Goal: Task Accomplishment & Management: Manage account settings

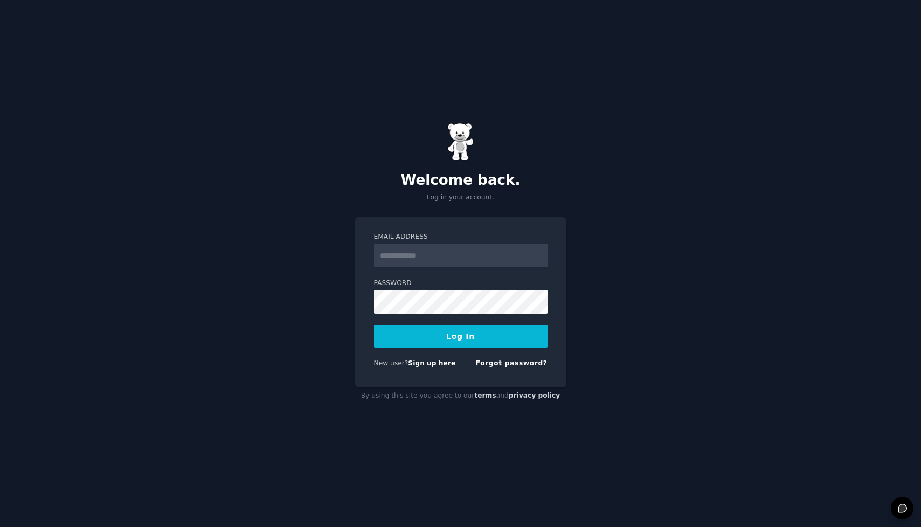
click at [0, 527] on nordpass-portal at bounding box center [0, 527] width 0 height 0
type input "**********"
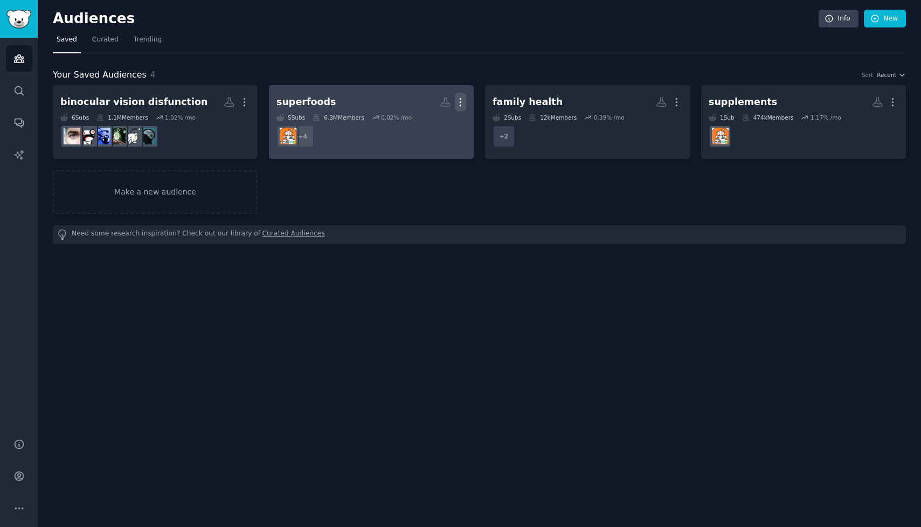
click at [463, 100] on icon "button" at bounding box center [460, 102] width 11 height 11
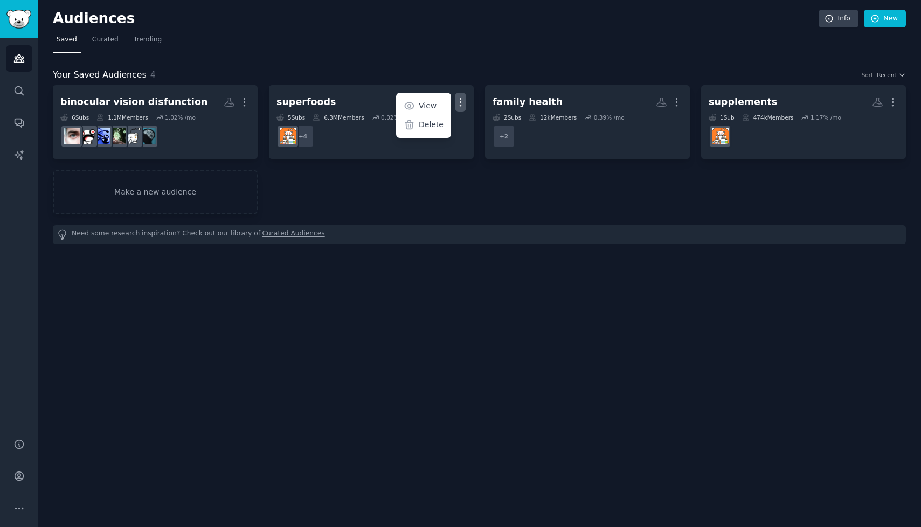
click at [560, 75] on div "Your Saved Audiences 4 Sort Recent" at bounding box center [480, 74] width 854 height 13
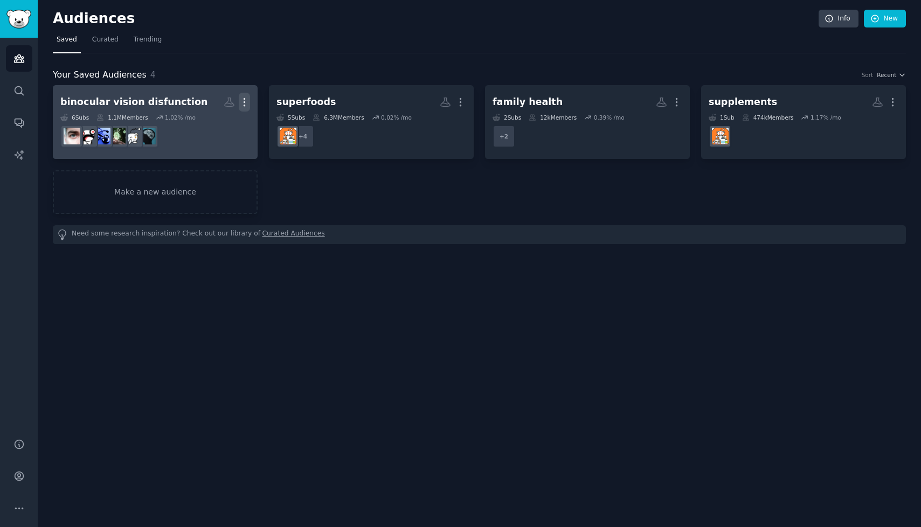
click at [245, 103] on icon "button" at bounding box center [244, 102] width 11 height 11
click at [192, 132] on div "Delete" at bounding box center [207, 125] width 51 height 23
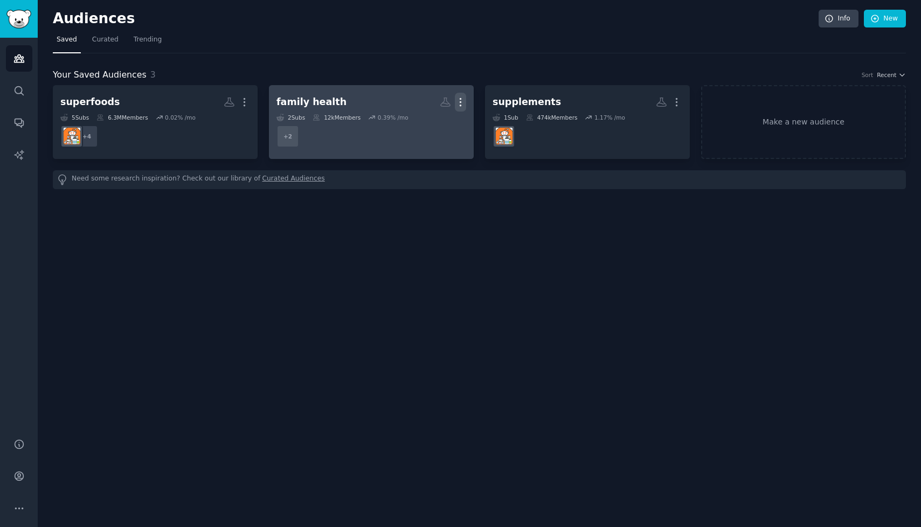
click at [458, 101] on icon "button" at bounding box center [460, 102] width 11 height 11
click at [428, 130] on p "Delete" at bounding box center [431, 124] width 25 height 11
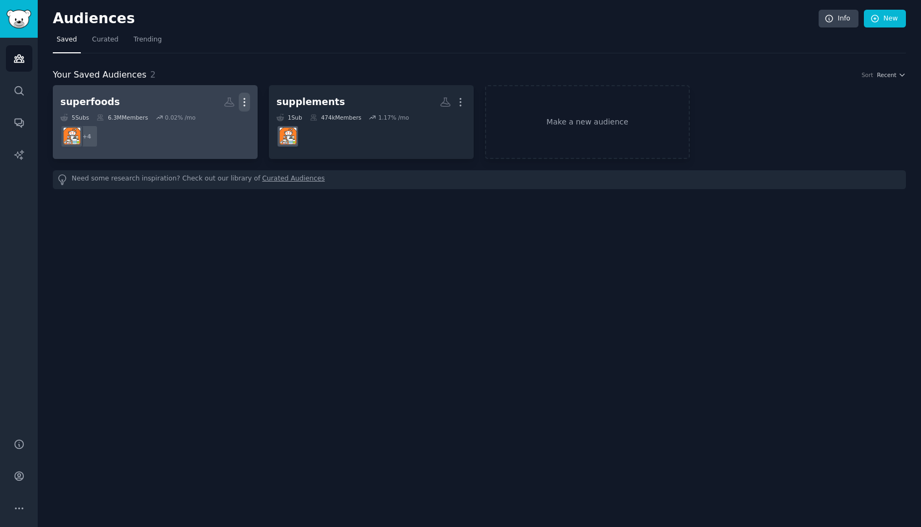
click at [244, 103] on icon "button" at bounding box center [244, 102] width 11 height 11
click at [209, 122] on p "Delete" at bounding box center [215, 124] width 25 height 11
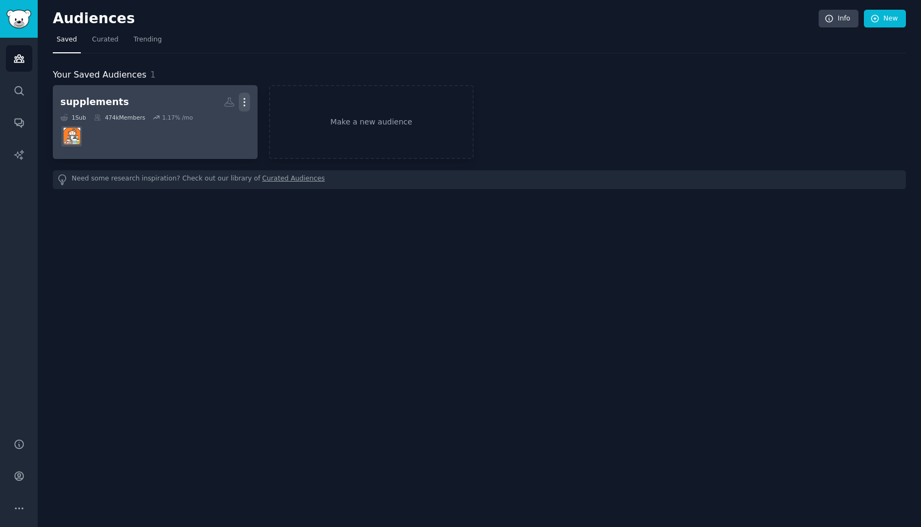
click at [243, 106] on icon "button" at bounding box center [244, 102] width 11 height 11
click at [208, 129] on p "Delete" at bounding box center [215, 124] width 25 height 11
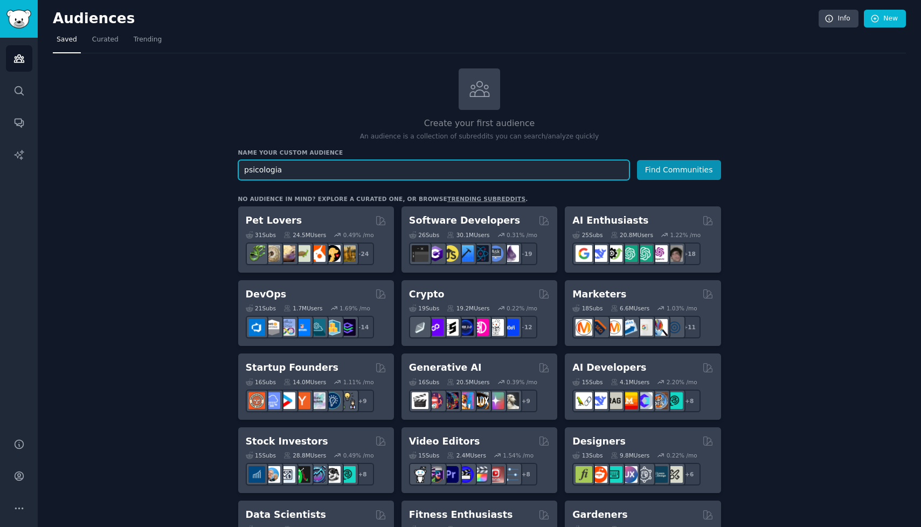
type input "psicologia"
click at [637, 160] on button "Find Communities" at bounding box center [679, 170] width 84 height 20
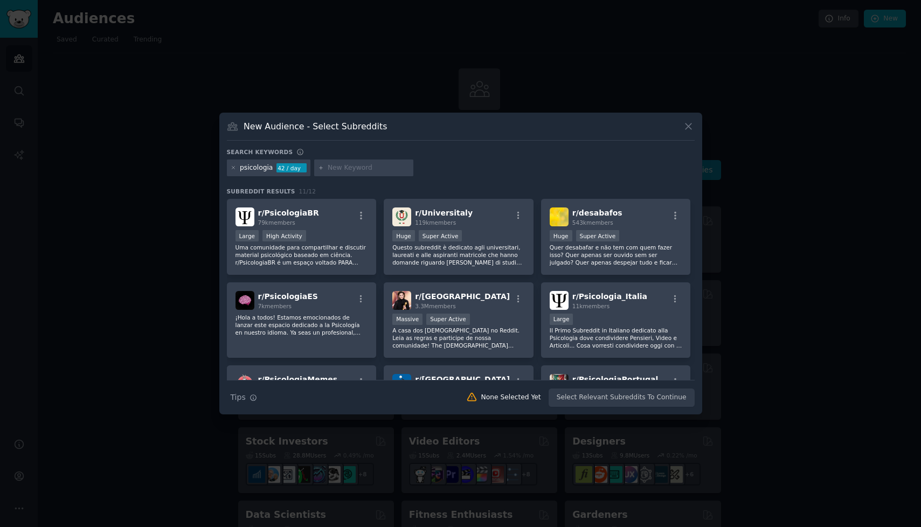
scroll to position [31, 0]
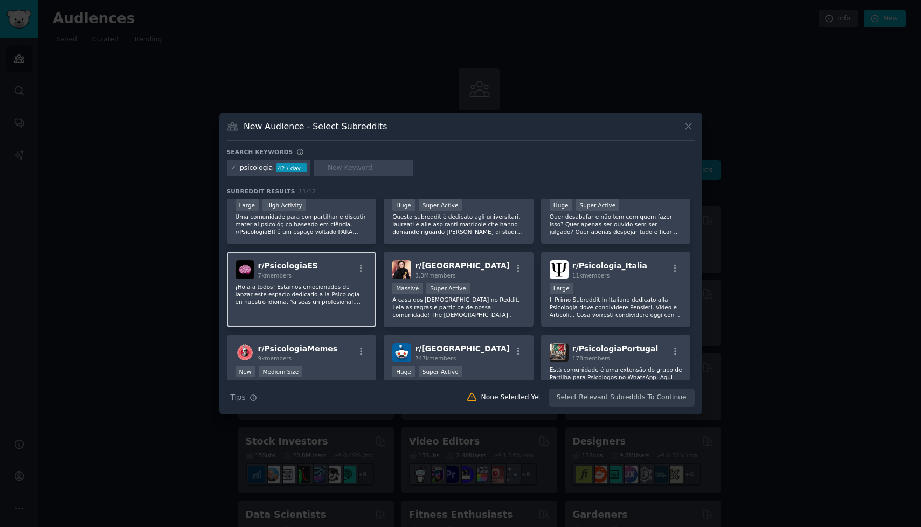
click at [266, 298] on p "¡Hola a todos! Estamos emocionados de lanzar este espacio dedicado a la Psicolo…" at bounding box center [302, 294] width 133 height 23
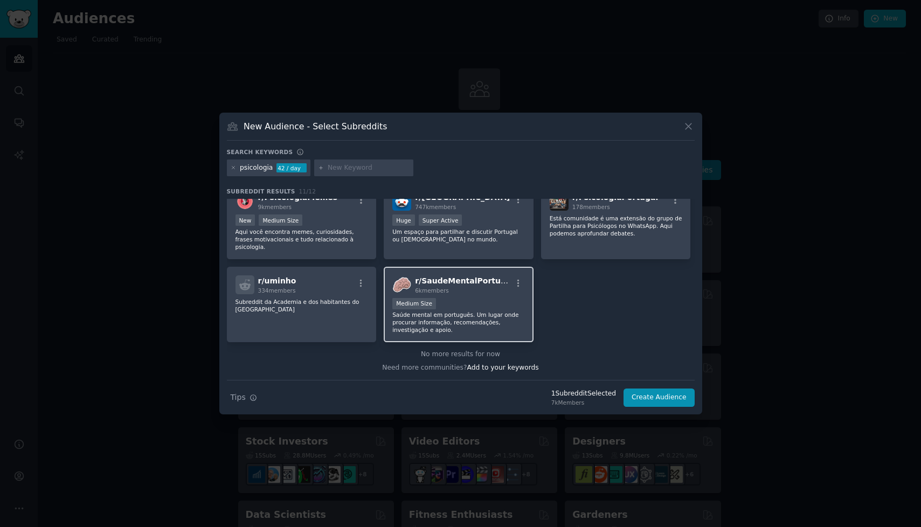
scroll to position [0, 0]
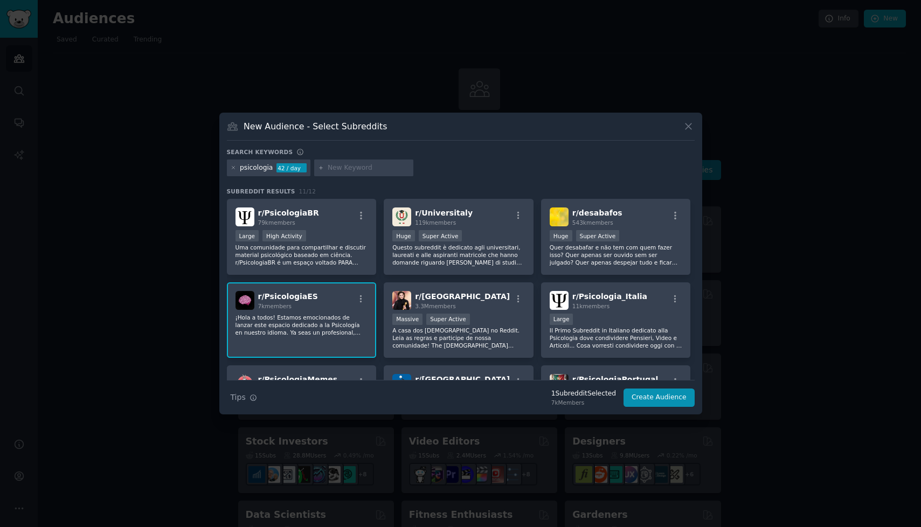
click at [356, 170] on input "text" at bounding box center [369, 168] width 82 height 10
type input "salud mental"
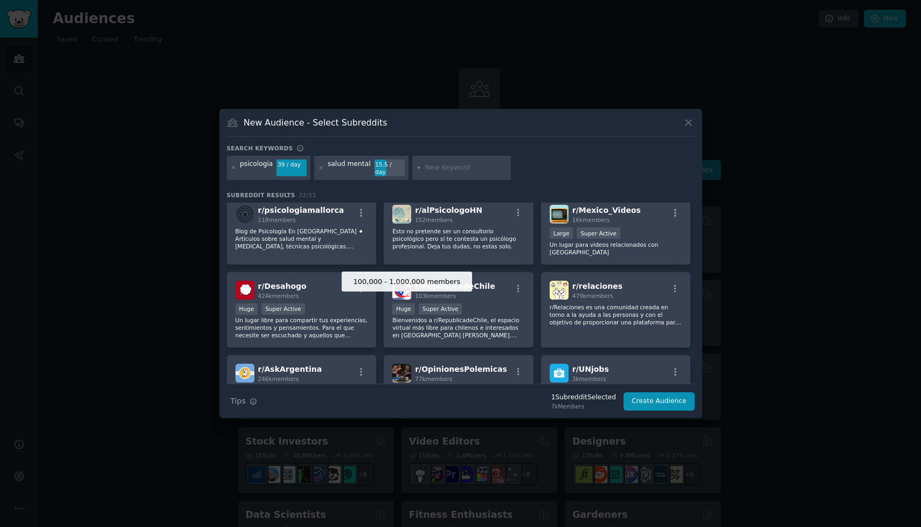
scroll to position [507, 0]
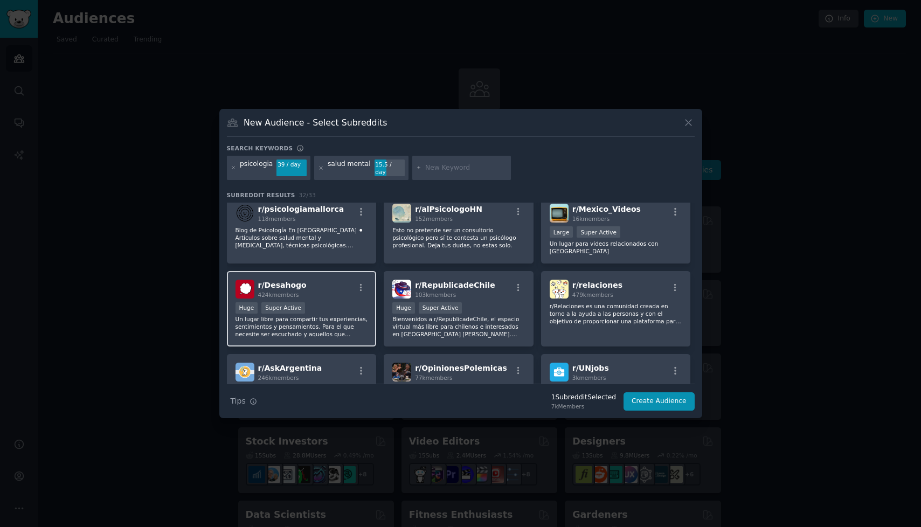
click at [308, 321] on p "Un lugar libre para compartir tus experiencias, sentimientos y pensamientos. Pa…" at bounding box center [302, 326] width 133 height 23
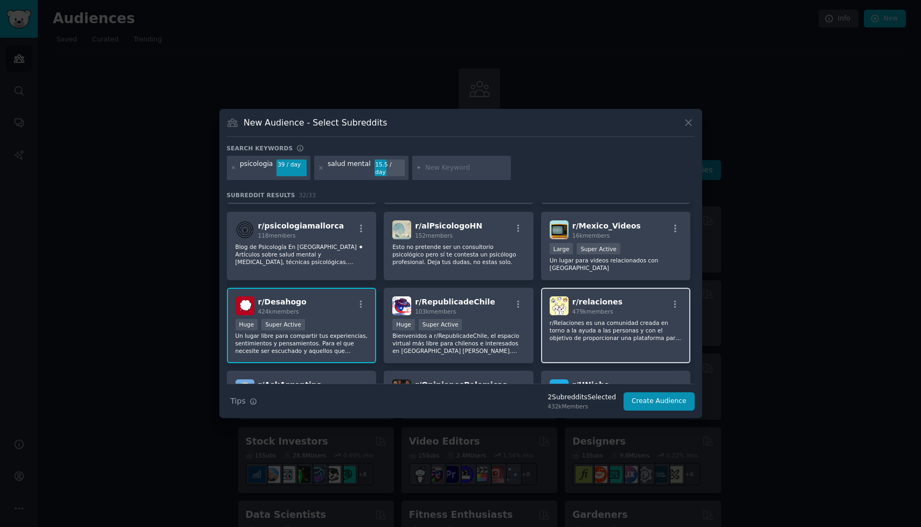
scroll to position [491, 0]
click at [487, 256] on p "Esto no pretende ser un consultorio psicológico pero sí te contesta un psicólog…" at bounding box center [459, 254] width 133 height 23
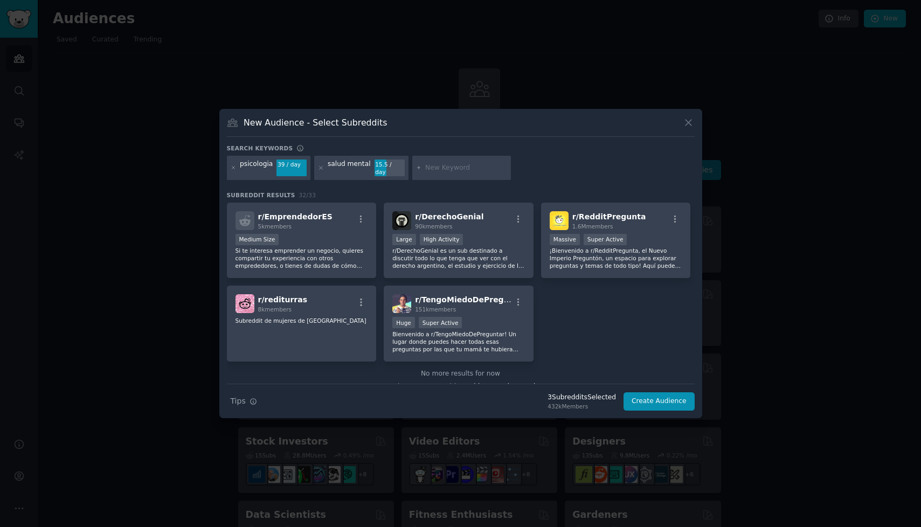
scroll to position [752, 0]
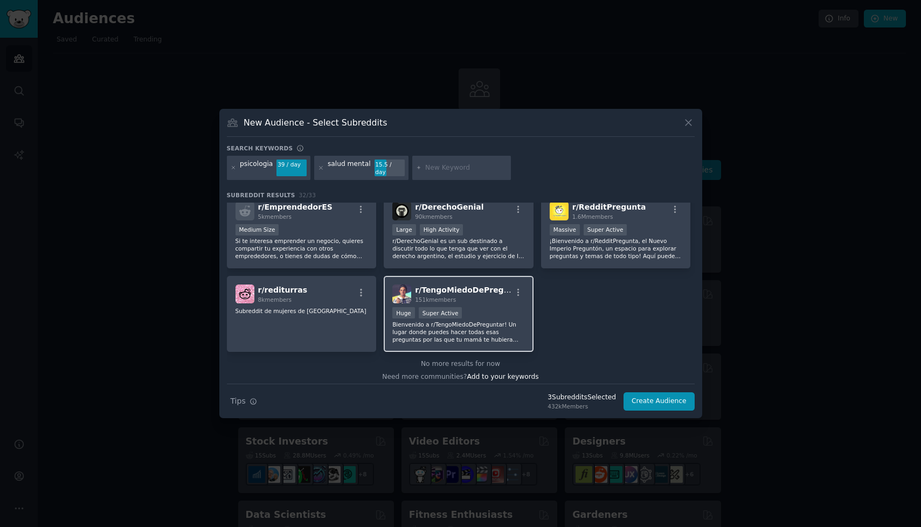
click at [500, 321] on p "Bienvenido a r/TengoMiedoDePreguntar! Un lugar donde puedes hacer todas esas pr…" at bounding box center [459, 332] width 133 height 23
click at [653, 398] on button "Create Audience" at bounding box center [659, 402] width 71 height 18
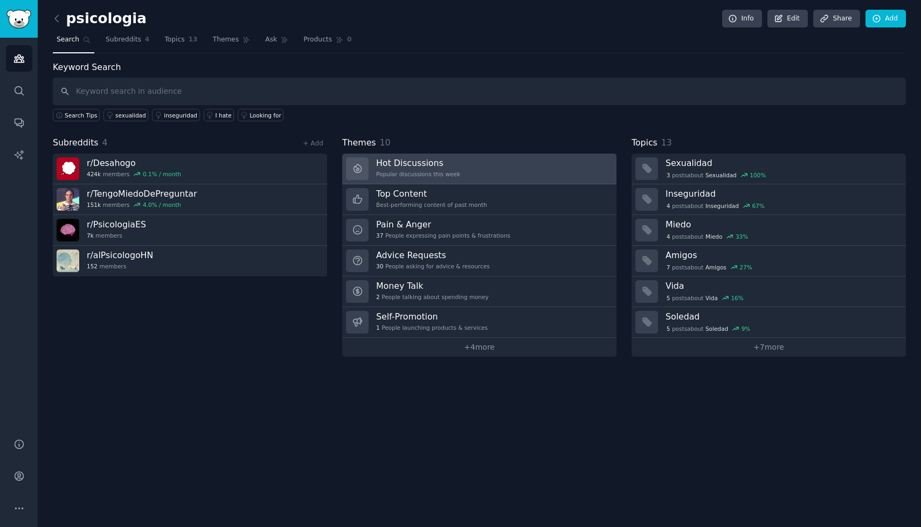
click at [415, 164] on h3 "Hot Discussions" at bounding box center [418, 162] width 84 height 11
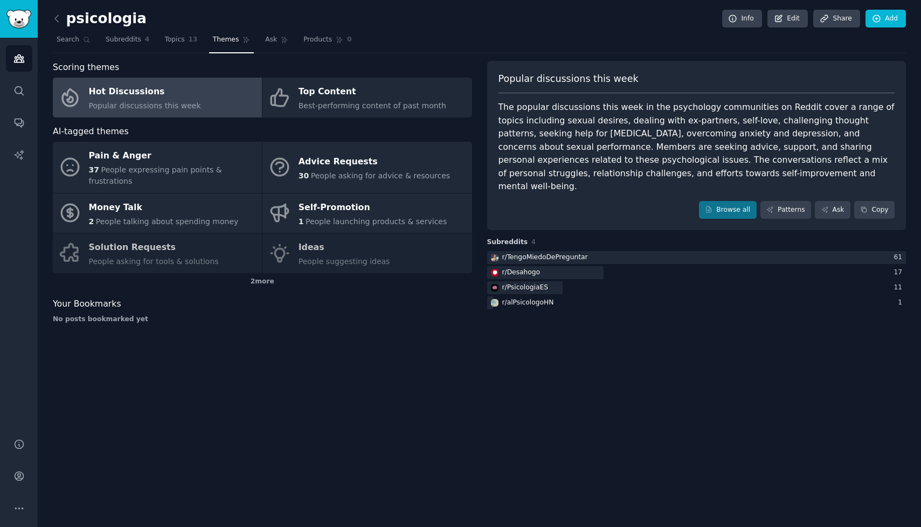
drag, startPoint x: 538, startPoint y: 122, endPoint x: 590, endPoint y: 121, distance: 52.3
click at [590, 123] on div "The popular discussions this week in the psychology communities on Reddit cover…" at bounding box center [697, 147] width 397 height 93
drag, startPoint x: 590, startPoint y: 121, endPoint x: 531, endPoint y: 121, distance: 59.3
click at [531, 121] on div "The popular discussions this week in the psychology communities on Reddit cover…" at bounding box center [697, 147] width 397 height 93
click at [584, 124] on div "The popular discussions this week in the psychology communities on Reddit cover…" at bounding box center [697, 147] width 397 height 93
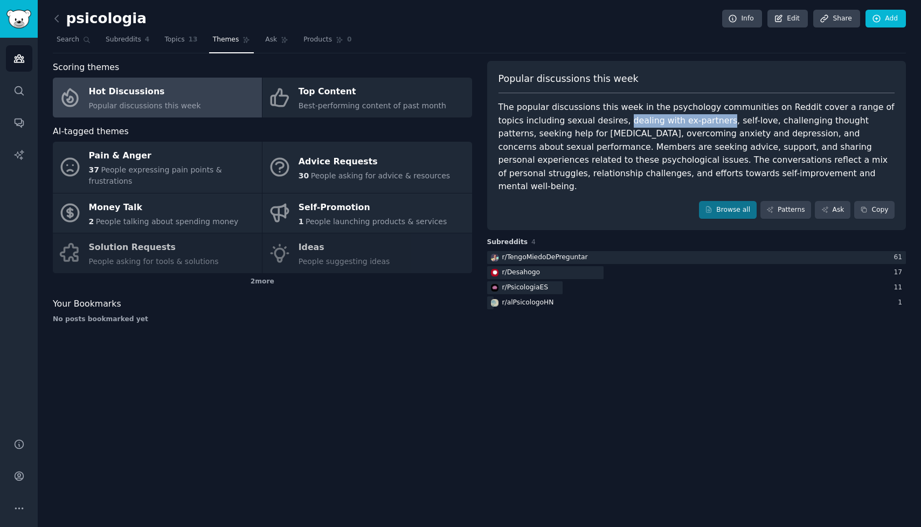
drag, startPoint x: 594, startPoint y: 123, endPoint x: 686, endPoint y: 127, distance: 92.3
click at [686, 127] on div "The popular discussions this week in the psychology communities on Reddit cover…" at bounding box center [697, 147] width 397 height 93
drag, startPoint x: 694, startPoint y: 122, endPoint x: 727, endPoint y: 127, distance: 33.2
click at [727, 127] on div "The popular discussions this week in the psychology communities on Reddit cover…" at bounding box center [697, 147] width 397 height 93
drag, startPoint x: 727, startPoint y: 123, endPoint x: 848, endPoint y: 119, distance: 120.3
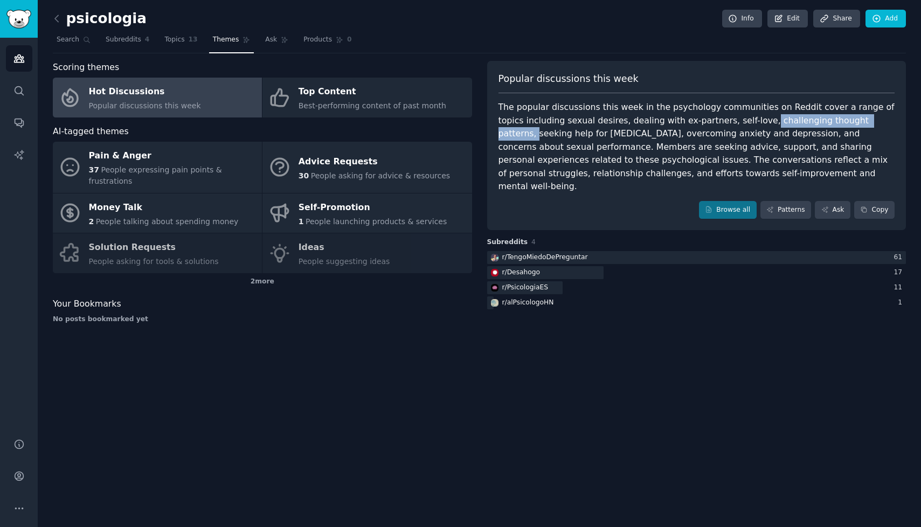
click at [848, 119] on div "The popular discussions this week in the psychology communities on Reddit cover…" at bounding box center [697, 147] width 397 height 93
drag, startPoint x: 499, startPoint y: 136, endPoint x: 549, endPoint y: 136, distance: 49.6
click at [549, 136] on div "The popular discussions this week in the psychology communities on Reddit cover…" at bounding box center [697, 147] width 397 height 93
click at [529, 134] on div "The popular discussions this week in the psychology communities on Reddit cover…" at bounding box center [697, 147] width 397 height 93
drag, startPoint x: 529, startPoint y: 134, endPoint x: 637, endPoint y: 133, distance: 107.3
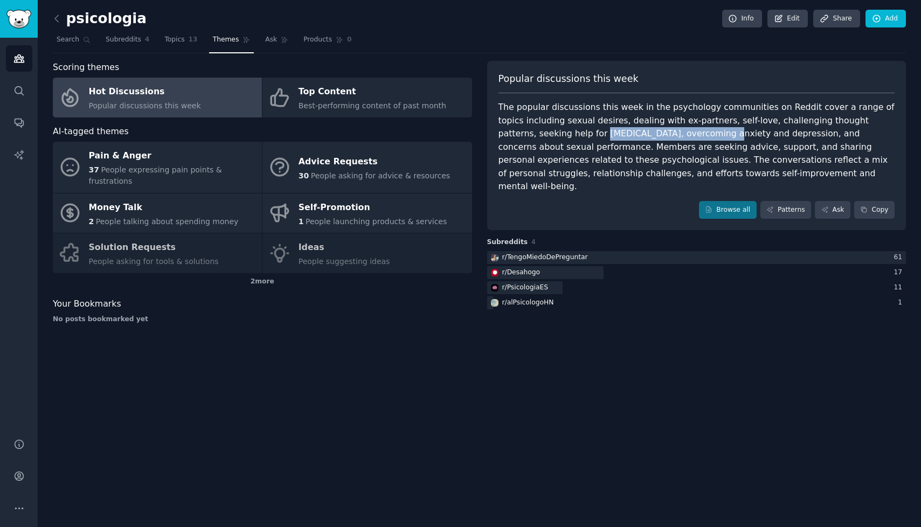
click at [637, 134] on div "The popular discussions this week in the psychology communities on Reddit cover…" at bounding box center [697, 147] width 397 height 93
click at [651, 134] on div "The popular discussions this week in the psychology communities on Reddit cover…" at bounding box center [697, 147] width 397 height 93
drag, startPoint x: 652, startPoint y: 135, endPoint x: 789, endPoint y: 137, distance: 137.5
click at [789, 137] on div "The popular discussions this week in the psychology communities on Reddit cover…" at bounding box center [697, 147] width 397 height 93
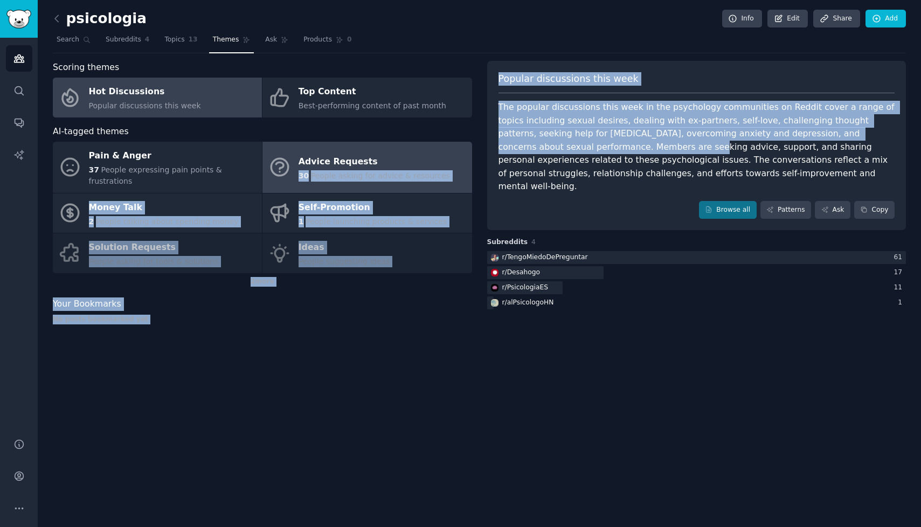
drag, startPoint x: 574, startPoint y: 148, endPoint x: 449, endPoint y: 148, distance: 125.1
click at [449, 149] on div "Scoring themes Hot Discussions Popular discussions this week Top Content Best-p…" at bounding box center [480, 196] width 854 height 271
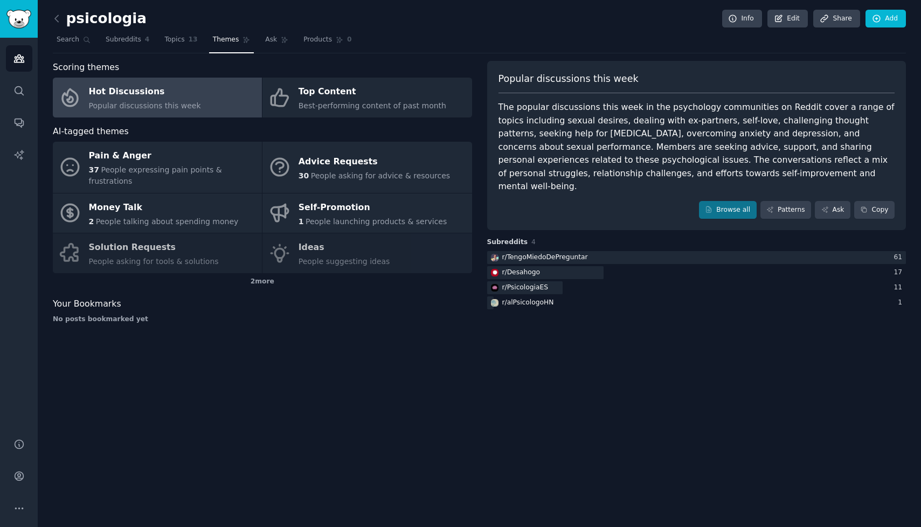
click at [554, 151] on div "The popular discussions this week in the psychology communities on Reddit cover…" at bounding box center [697, 147] width 397 height 93
drag, startPoint x: 614, startPoint y: 164, endPoint x: 533, endPoint y: 164, distance: 80.9
click at [533, 164] on div "The popular discussions this week in the psychology communities on Reddit cover…" at bounding box center [697, 147] width 397 height 93
click at [748, 161] on div "The popular discussions this week in the psychology communities on Reddit cover…" at bounding box center [697, 147] width 397 height 93
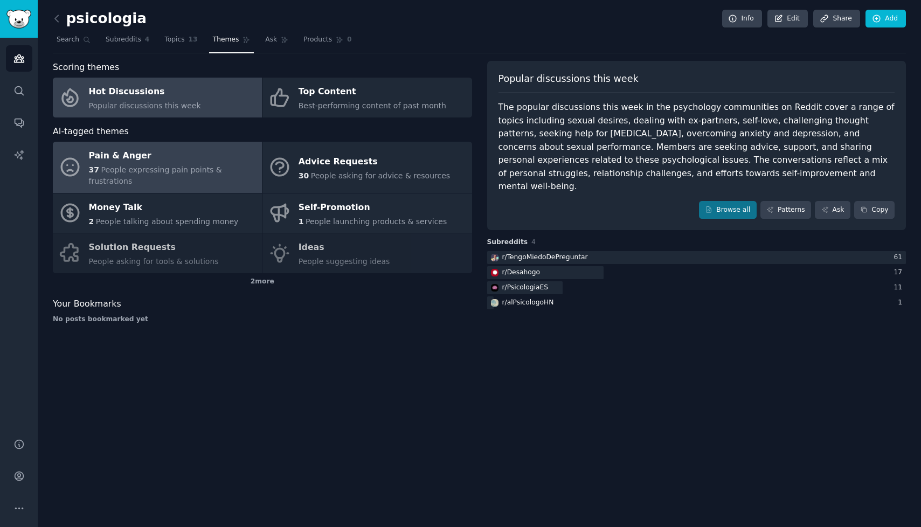
click at [167, 160] on div "Pain & Anger" at bounding box center [173, 156] width 168 height 17
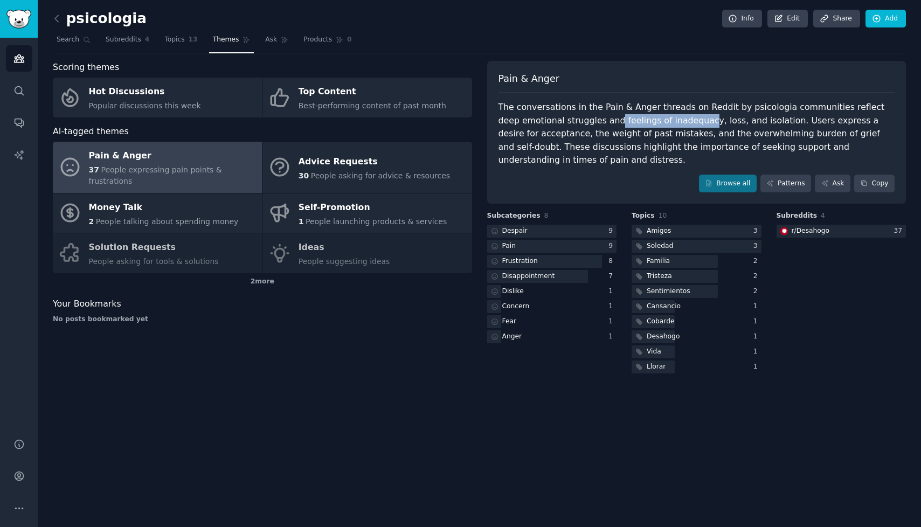
drag, startPoint x: 591, startPoint y: 122, endPoint x: 675, endPoint y: 123, distance: 84.1
click at [675, 123] on div "The conversations in the Pain & Anger threads on Reddit by psicologia communiti…" at bounding box center [697, 134] width 397 height 66
click at [695, 122] on div "The conversations in the Pain & Anger threads on Reddit by psicologia communiti…" at bounding box center [697, 134] width 397 height 66
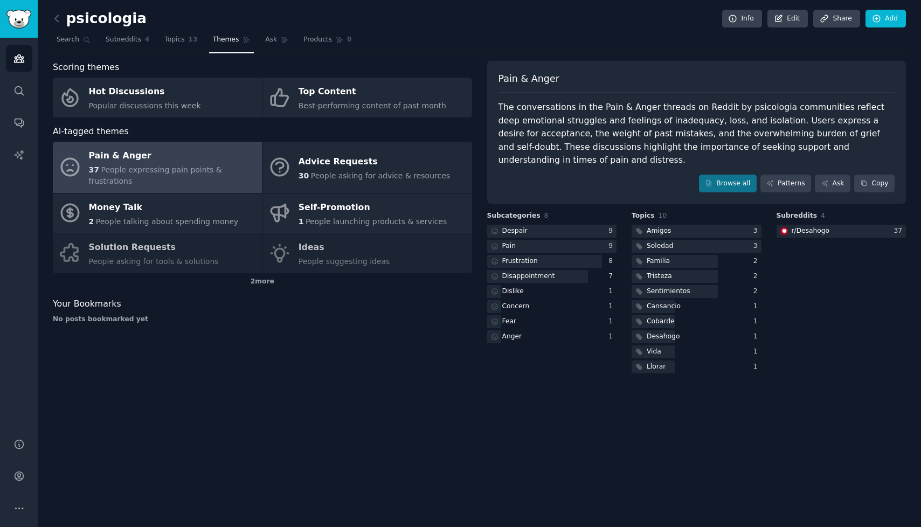
click at [695, 122] on div "The conversations in the Pain & Anger threads on Reddit by psicologia communiti…" at bounding box center [697, 134] width 397 height 66
click at [734, 121] on div "The conversations in the Pain & Anger threads on Reddit by psicologia communiti…" at bounding box center [697, 134] width 397 height 66
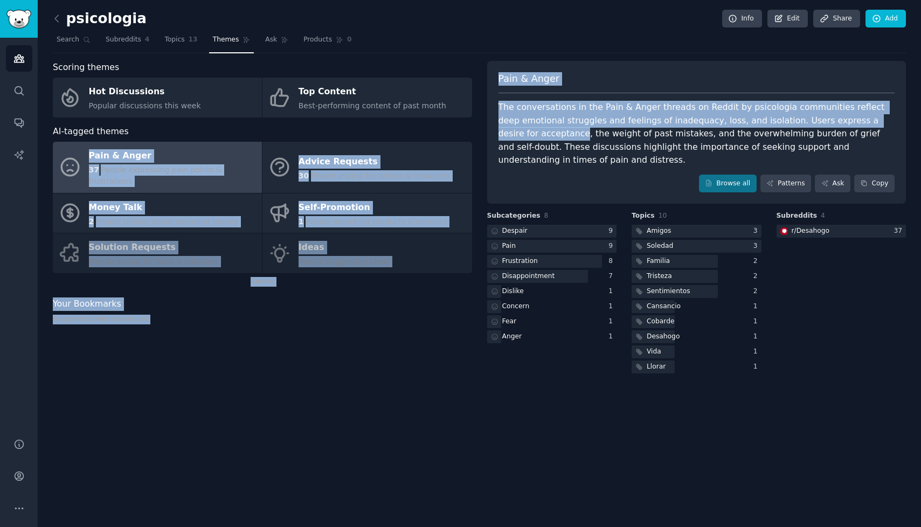
drag, startPoint x: 544, startPoint y: 134, endPoint x: 477, endPoint y: 134, distance: 66.9
click at [477, 134] on div "Scoring themes Hot Discussions Popular discussions this week Top Content Best-p…" at bounding box center [480, 218] width 854 height 315
click at [528, 135] on div "The conversations in the Pain & Anger threads on Reddit by psicologia communiti…" at bounding box center [697, 134] width 397 height 66
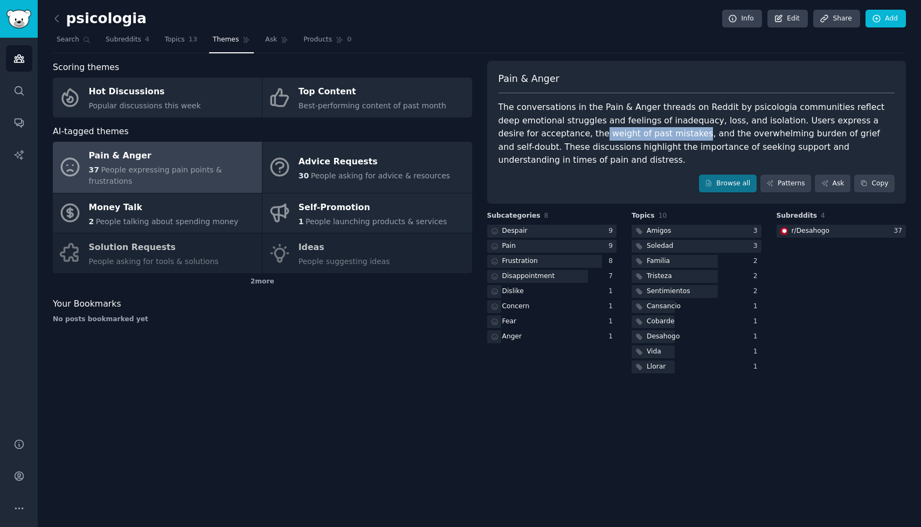
drag, startPoint x: 560, startPoint y: 134, endPoint x: 653, endPoint y: 133, distance: 92.7
click at [653, 133] on div "The conversations in the Pain & Anger threads on Reddit by psicologia communiti…" at bounding box center [697, 134] width 397 height 66
click at [671, 137] on div "The conversations in the Pain & Anger threads on Reddit by psicologia communiti…" at bounding box center [697, 134] width 397 height 66
drag, startPoint x: 685, startPoint y: 135, endPoint x: 813, endPoint y: 136, distance: 127.8
click at [813, 136] on div "The conversations in the Pain & Anger threads on Reddit by psicologia communiti…" at bounding box center [697, 134] width 397 height 66
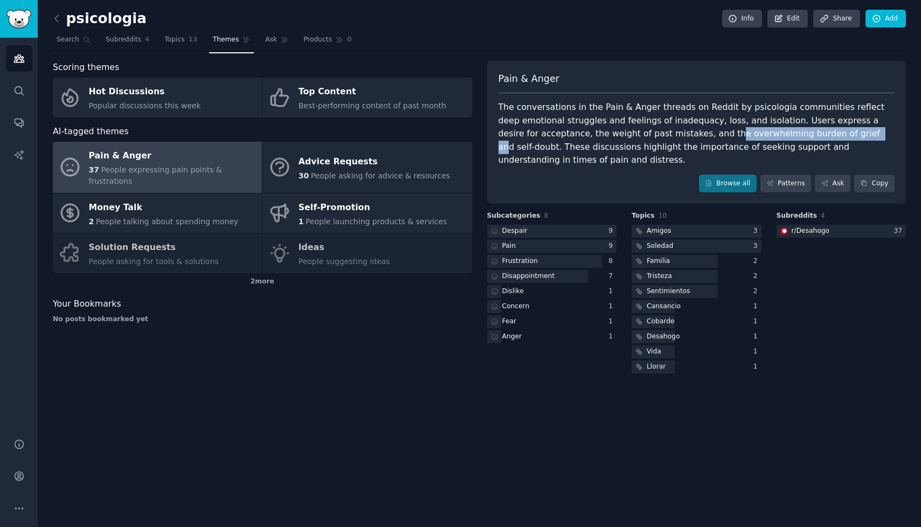
click at [813, 136] on div "The conversations in the Pain & Anger threads on Reddit by psicologia communiti…" at bounding box center [697, 134] width 397 height 66
click at [56, 18] on icon at bounding box center [56, 18] width 11 height 11
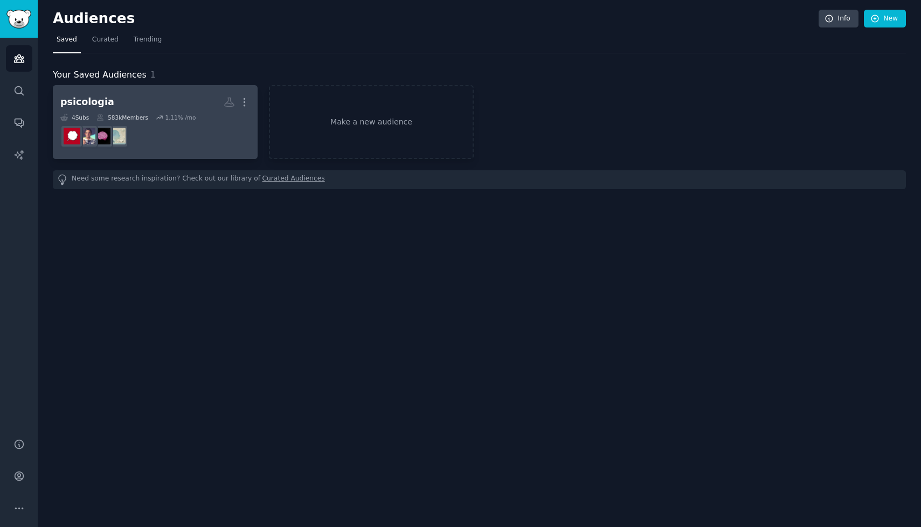
click at [164, 137] on dd at bounding box center [155, 136] width 190 height 30
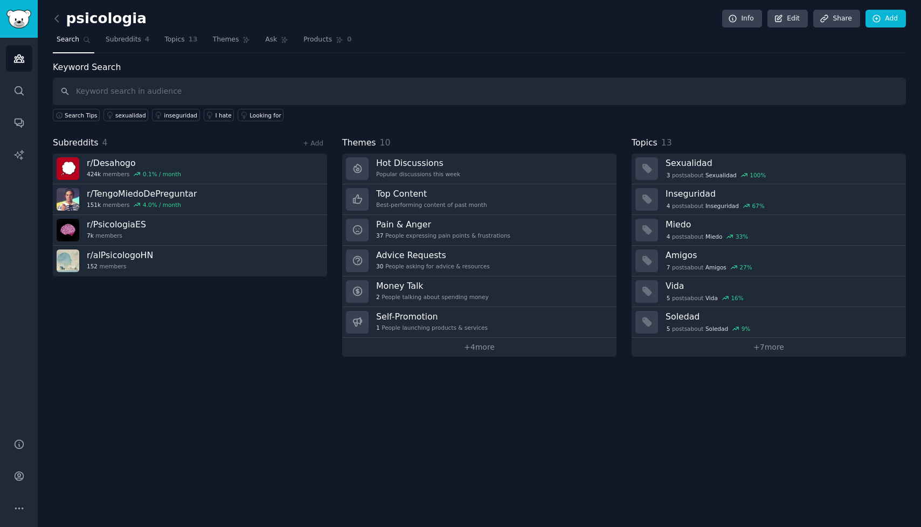
click at [33, 49] on div "Audiences Search Conversations AI Reports" at bounding box center [19, 232] width 38 height 388
click at [26, 23] on img "Sidebar" at bounding box center [18, 19] width 25 height 19
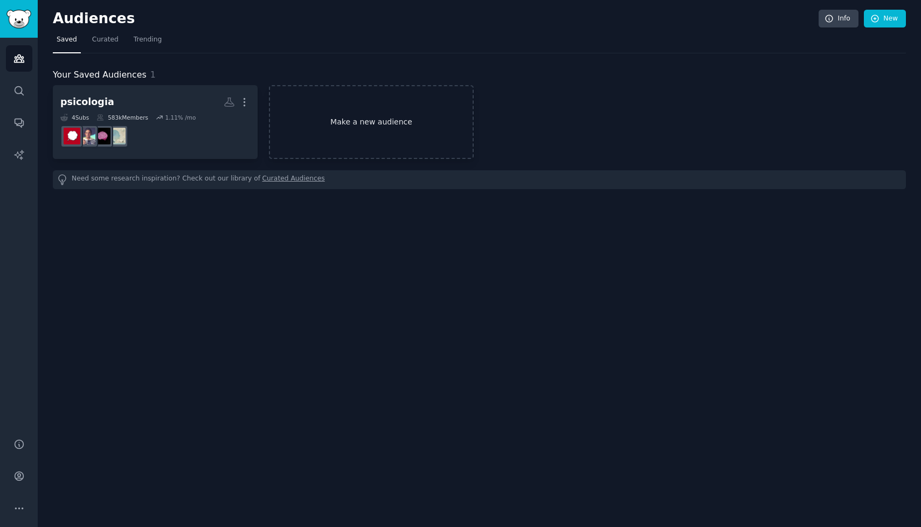
click at [448, 120] on link "Make a new audience" at bounding box center [371, 122] width 205 height 74
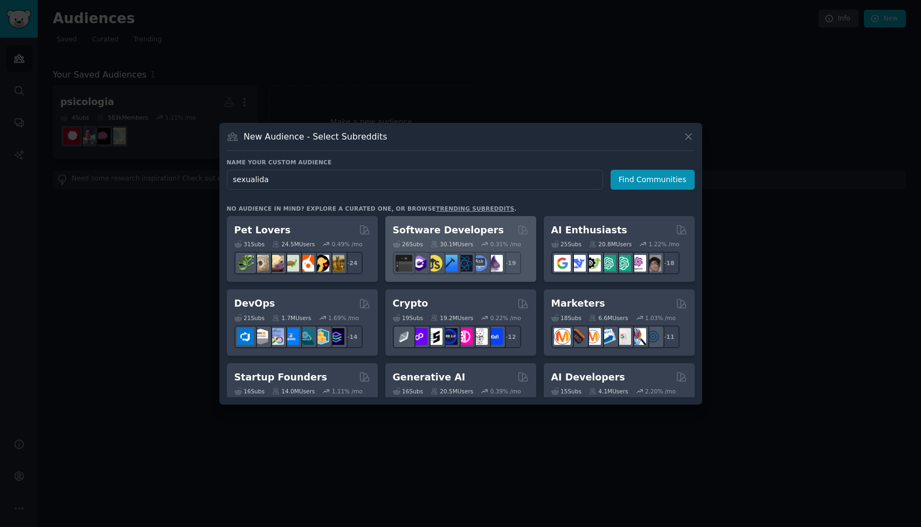
type input "sexualidad"
click button "Find Communities" at bounding box center [653, 180] width 84 height 20
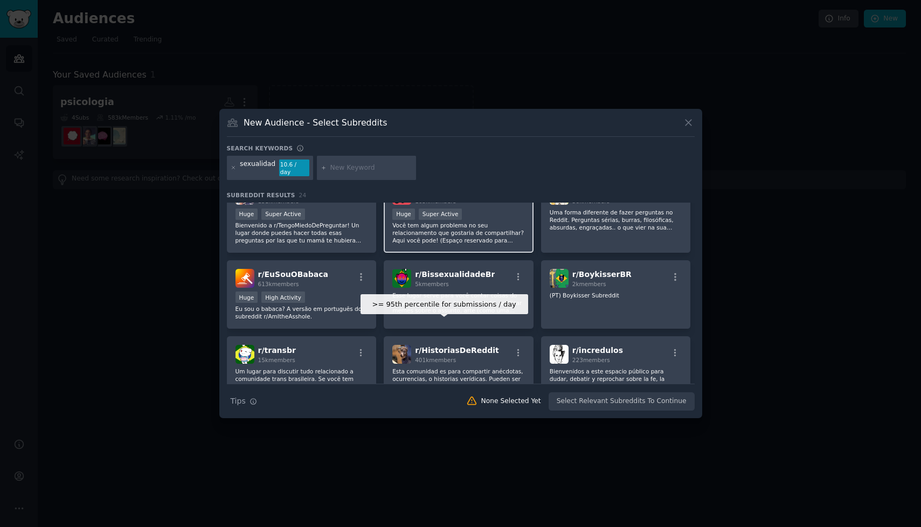
scroll to position [487, 0]
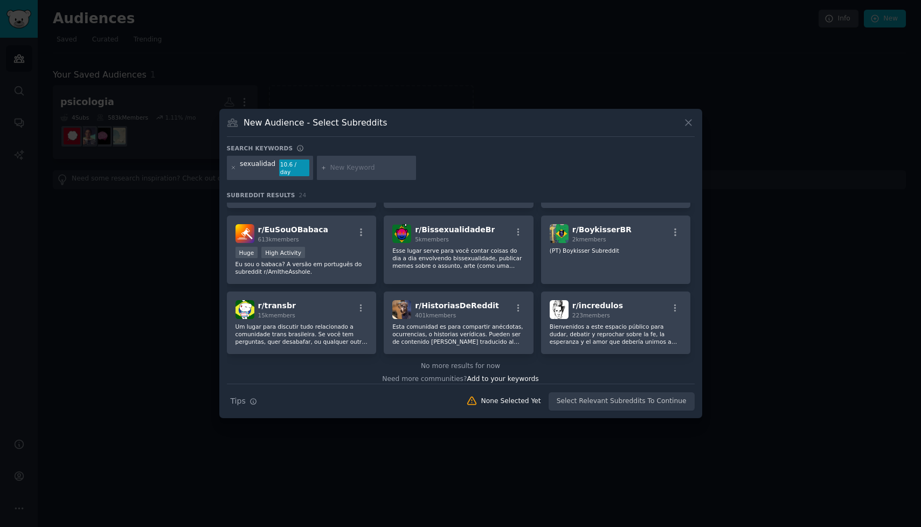
click at [382, 171] on input "text" at bounding box center [372, 168] width 82 height 10
click at [687, 128] on icon at bounding box center [688, 122] width 11 height 11
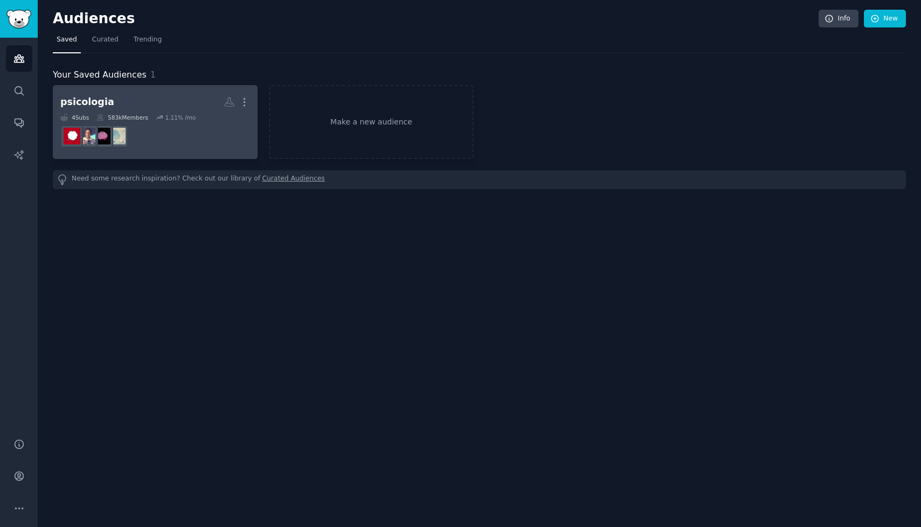
click at [146, 113] on div "psicologia More 4 Sub s 583k Members 1.11 % /mo" at bounding box center [155, 122] width 190 height 59
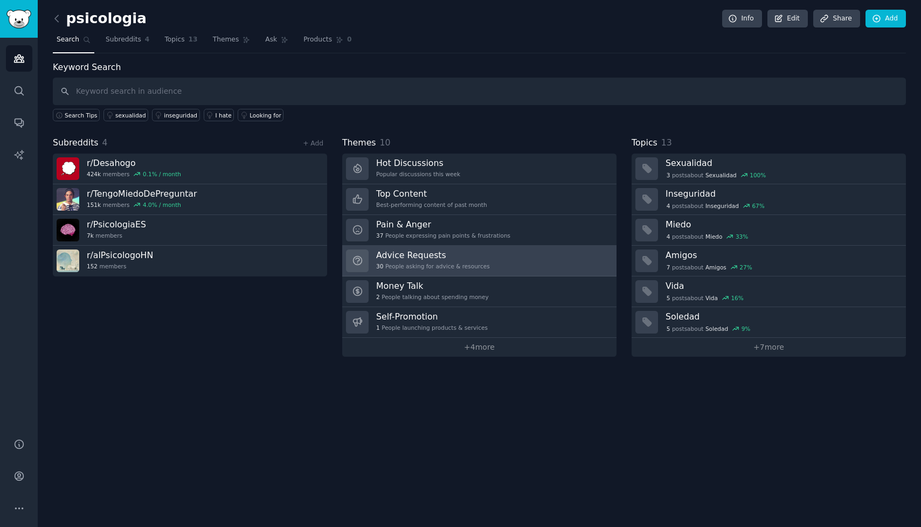
click at [411, 266] on div "30 People asking for advice & resources" at bounding box center [433, 267] width 114 height 8
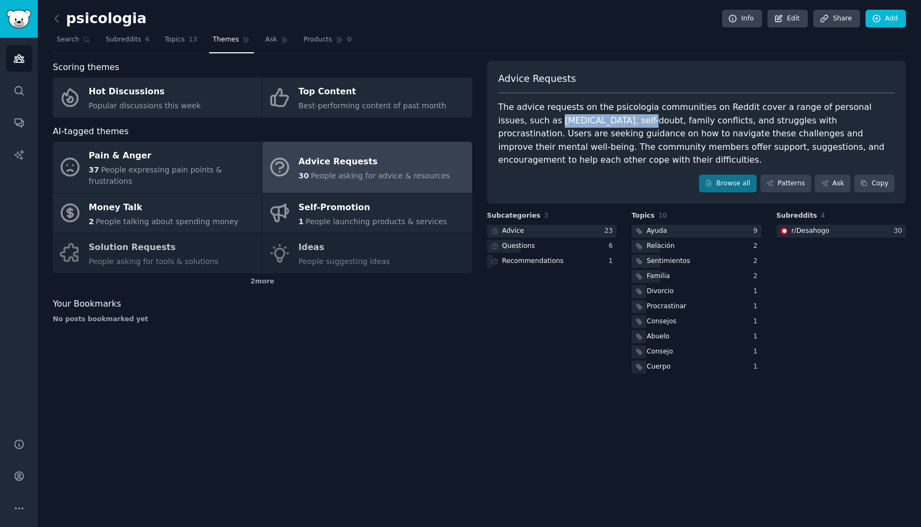
drag, startPoint x: 509, startPoint y: 122, endPoint x: 591, endPoint y: 123, distance: 82.5
click at [591, 123] on div "The advice requests on the psicologia communities on Reddit cover a range of pe…" at bounding box center [697, 134] width 397 height 66
